Goal: Find specific page/section: Find specific page/section

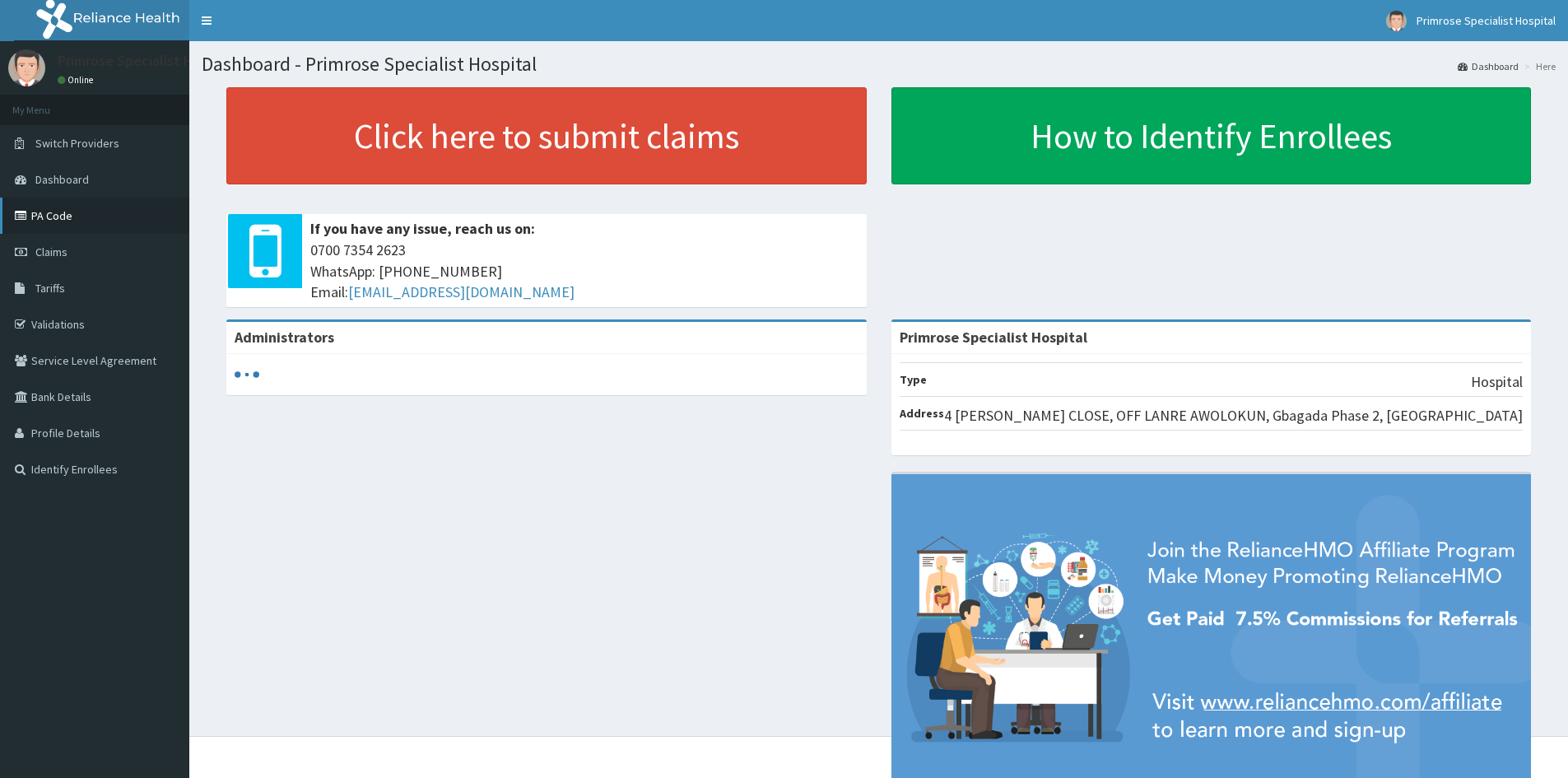
click at [52, 223] on link "PA Code" at bounding box center [94, 216] width 189 height 36
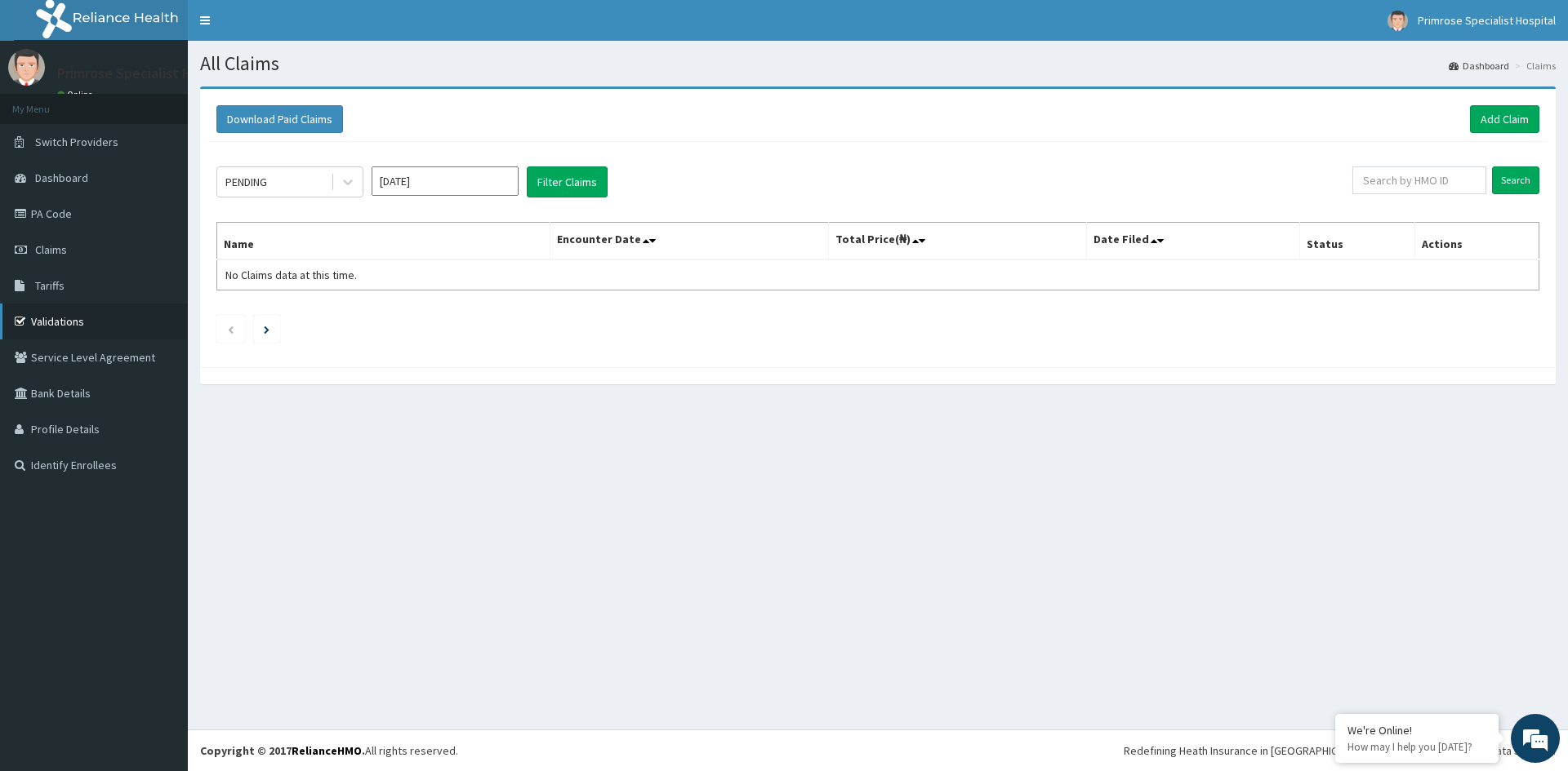
click at [74, 324] on link "Validations" at bounding box center [94, 322] width 187 height 36
